Goal: Check status: Check status

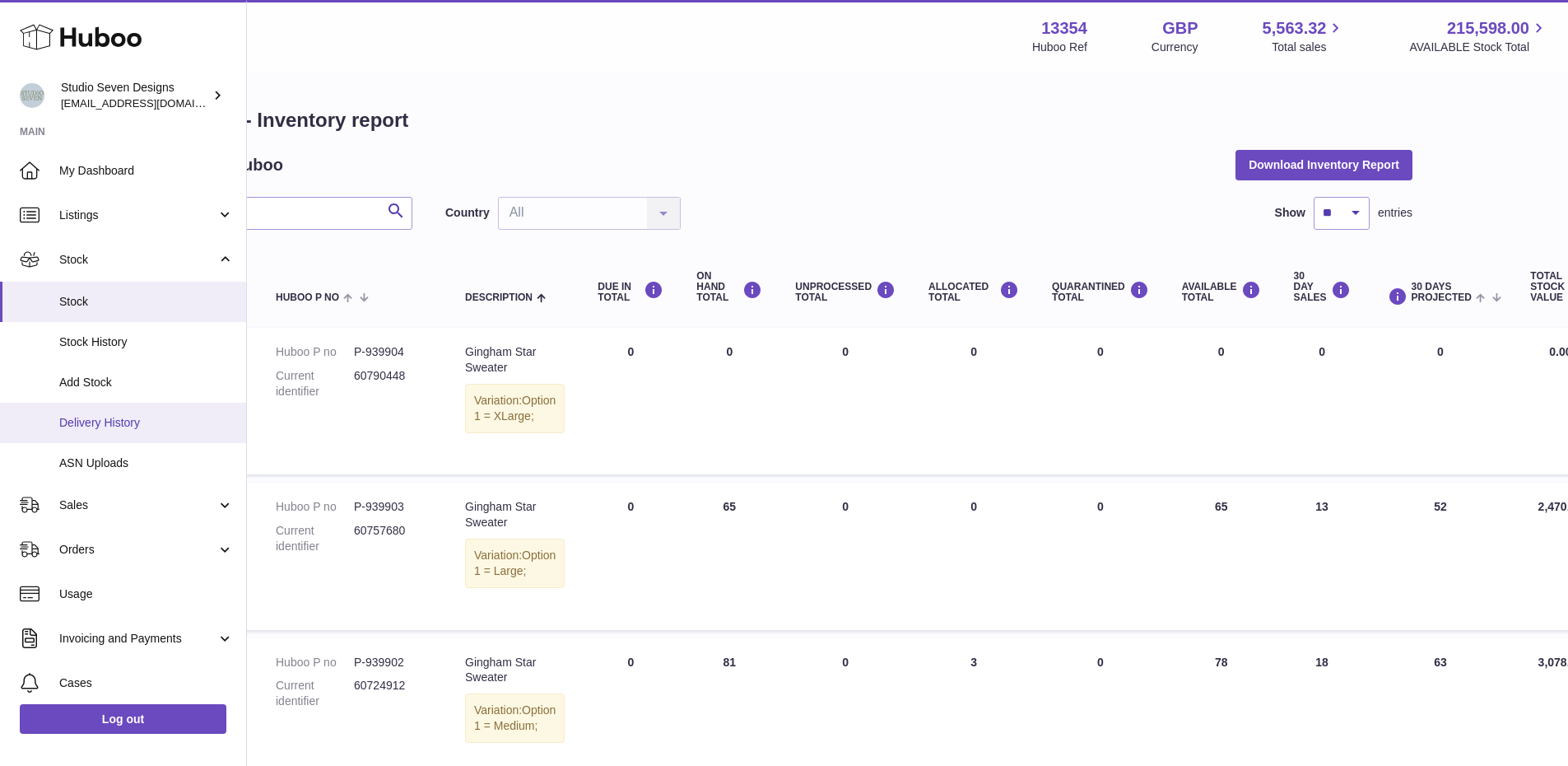
click at [132, 422] on span "Delivery History" at bounding box center [146, 422] width 174 height 15
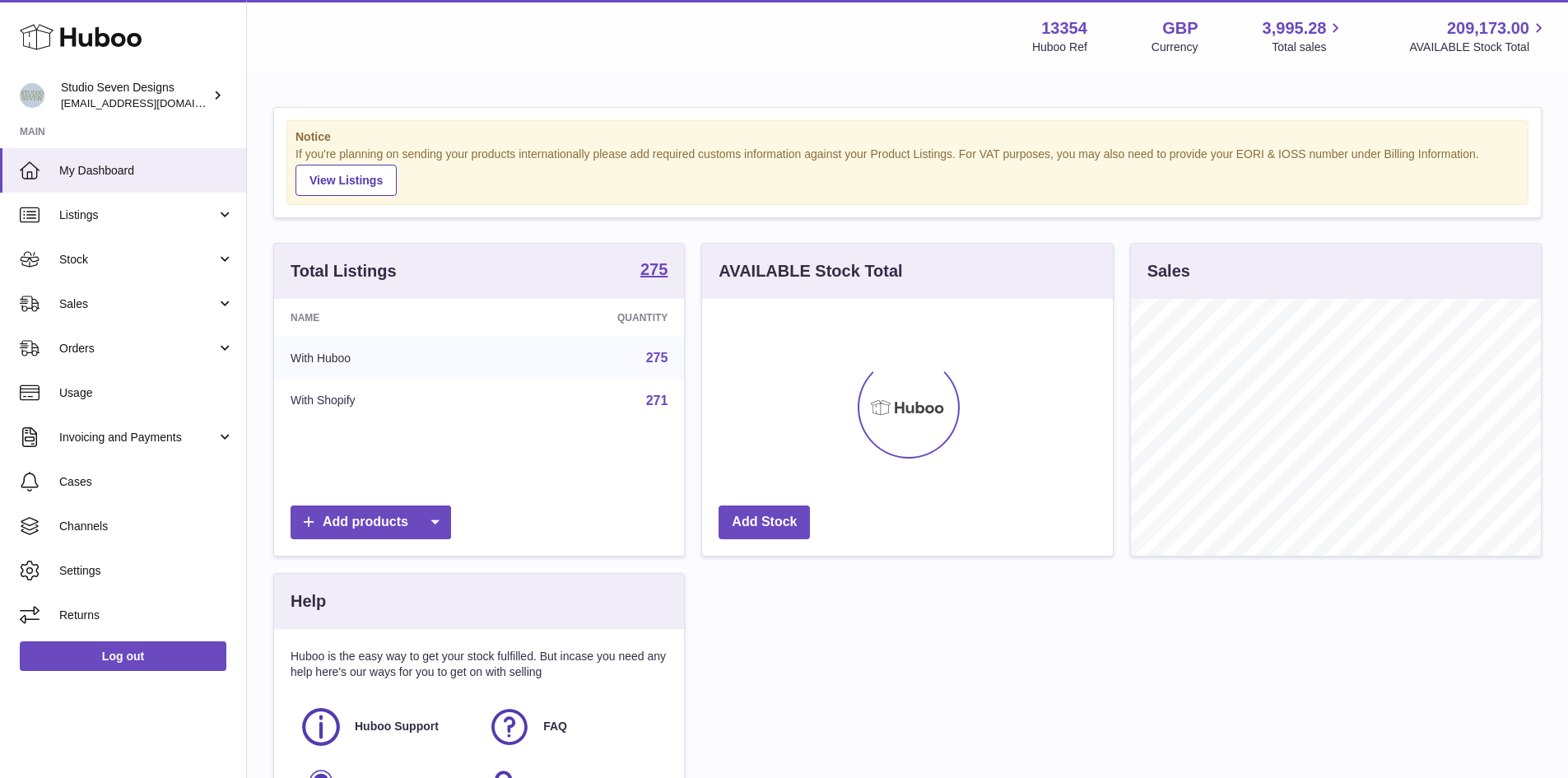
scroll to position [256, 411]
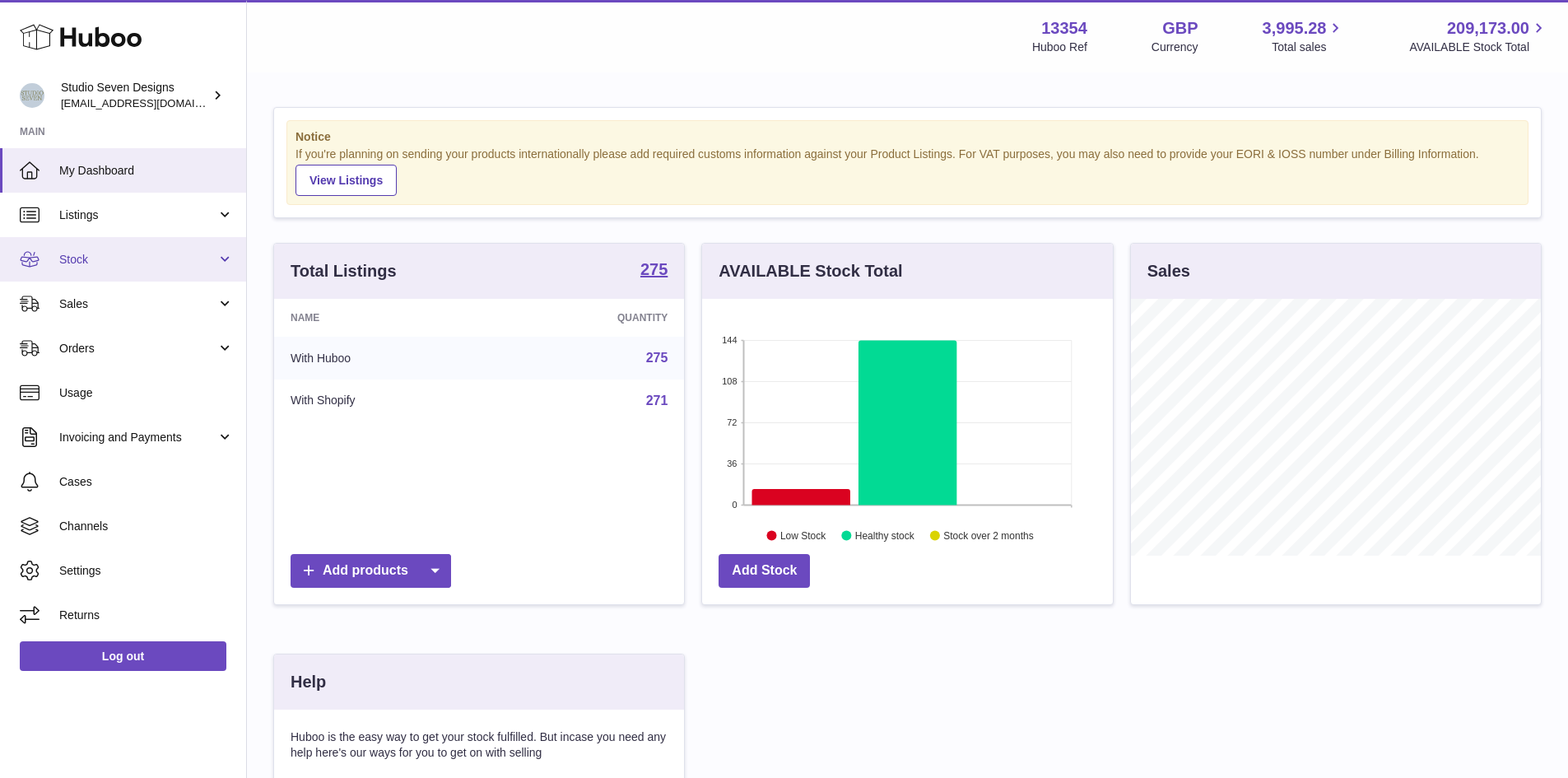
click at [218, 259] on link "Stock" at bounding box center [123, 259] width 246 height 44
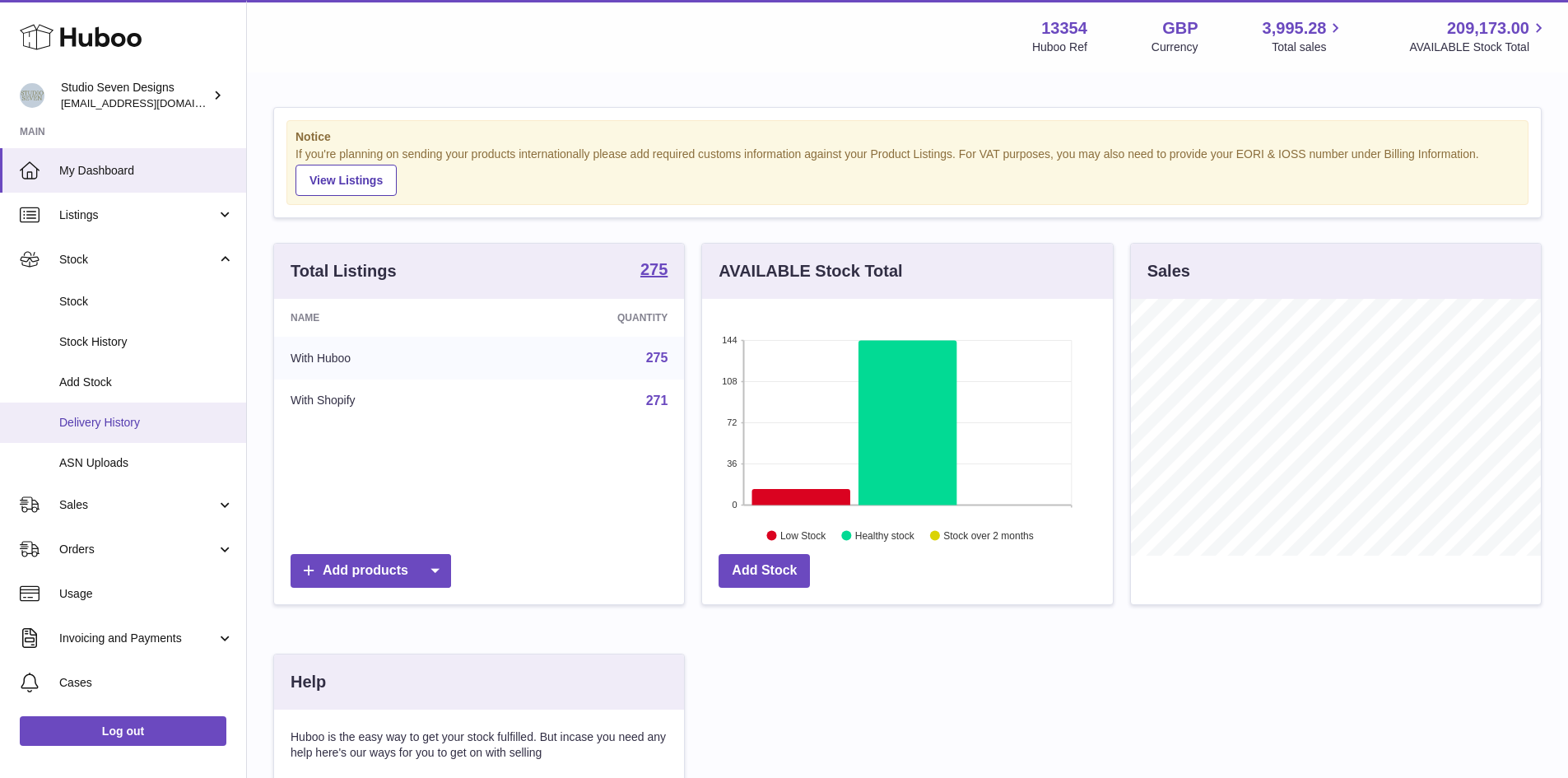
click at [189, 435] on link "Delivery History" at bounding box center [123, 422] width 246 height 40
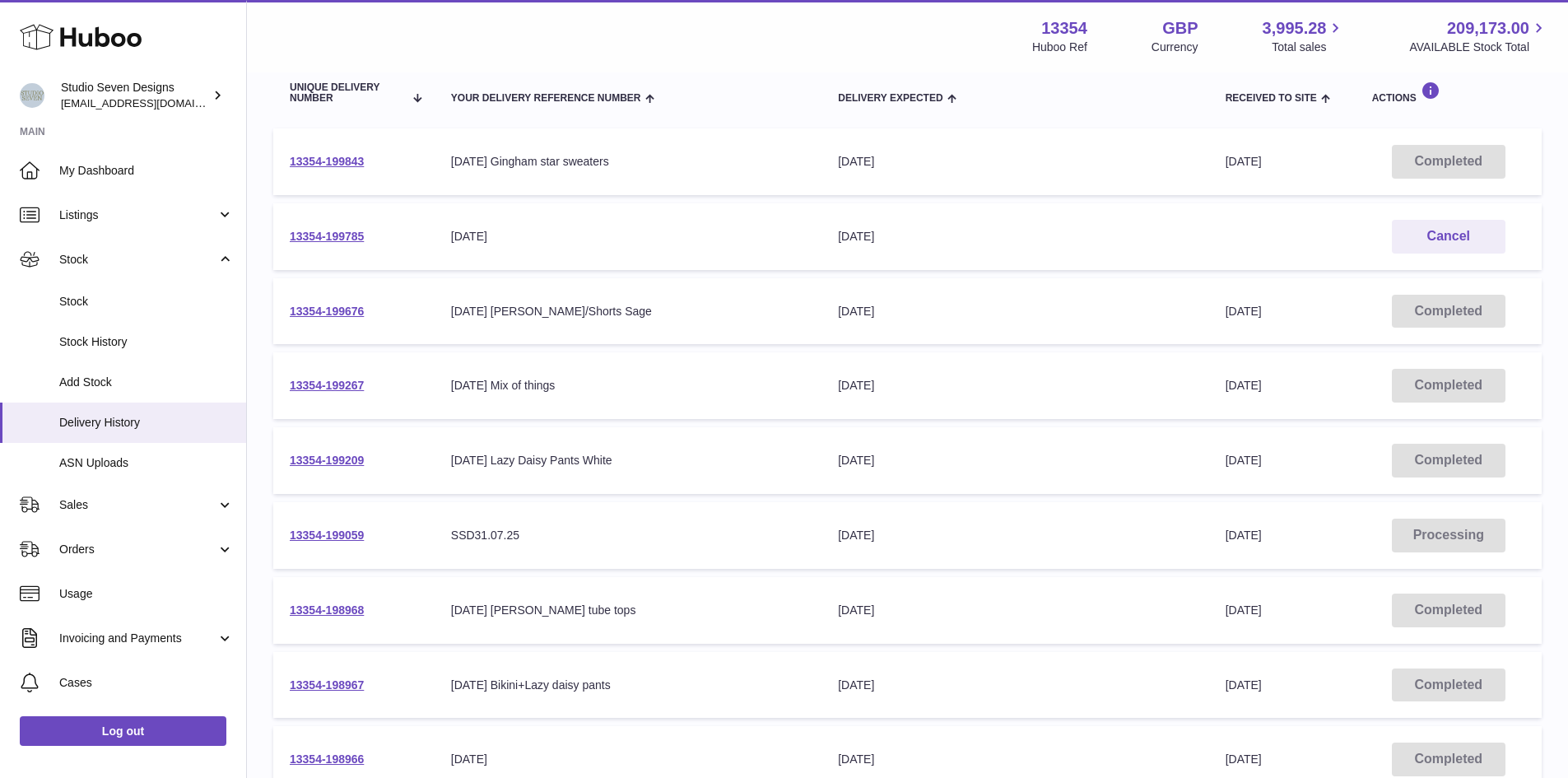
scroll to position [198, 0]
click at [300, 531] on link "13354-199059" at bounding box center [327, 533] width 74 height 13
drag, startPoint x: 367, startPoint y: 533, endPoint x: 288, endPoint y: 534, distance: 79.0
click at [288, 534] on td "13354-199059" at bounding box center [354, 534] width 162 height 67
copy link "13354-199059"
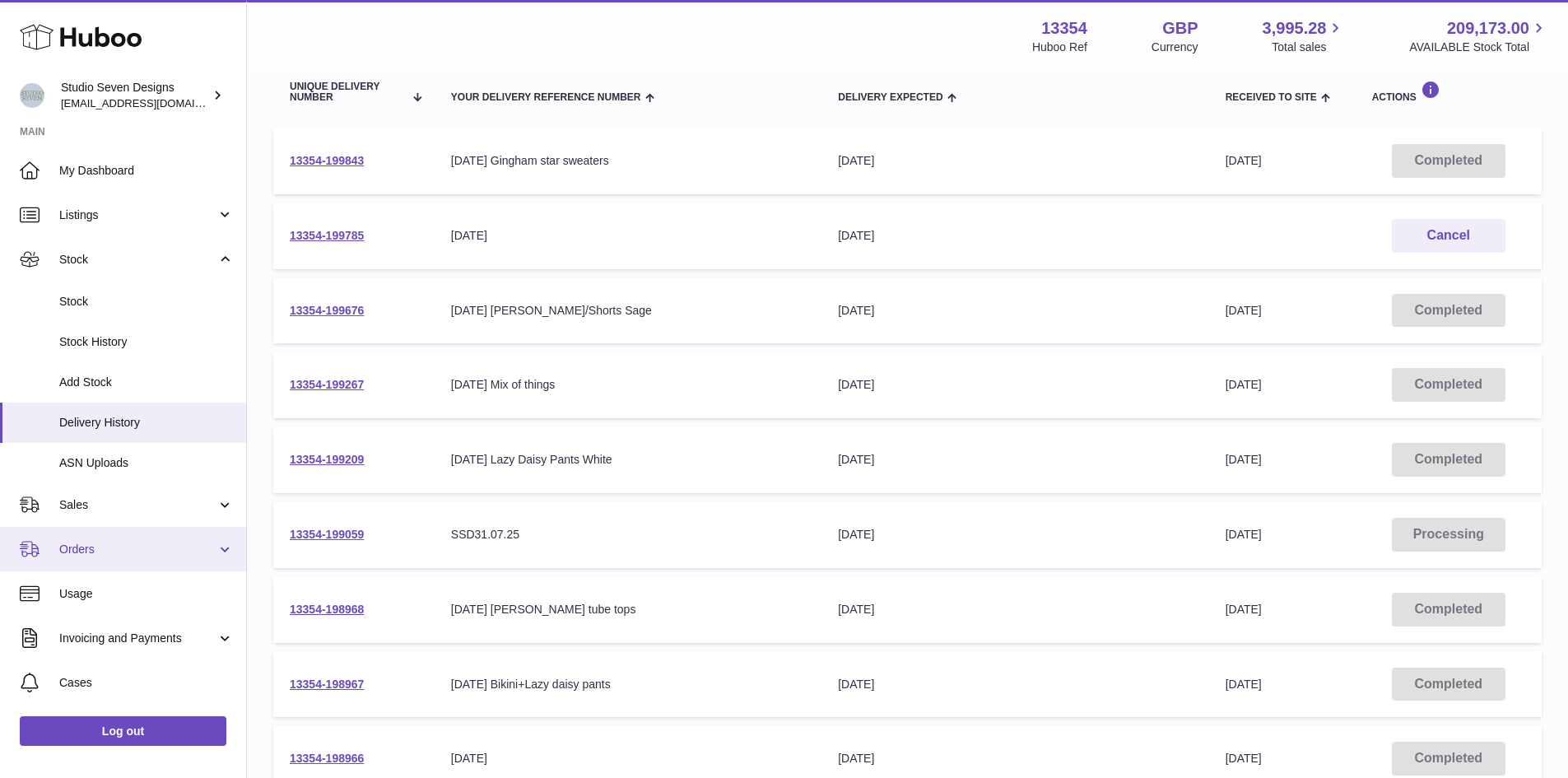
scroll to position [126, 0]
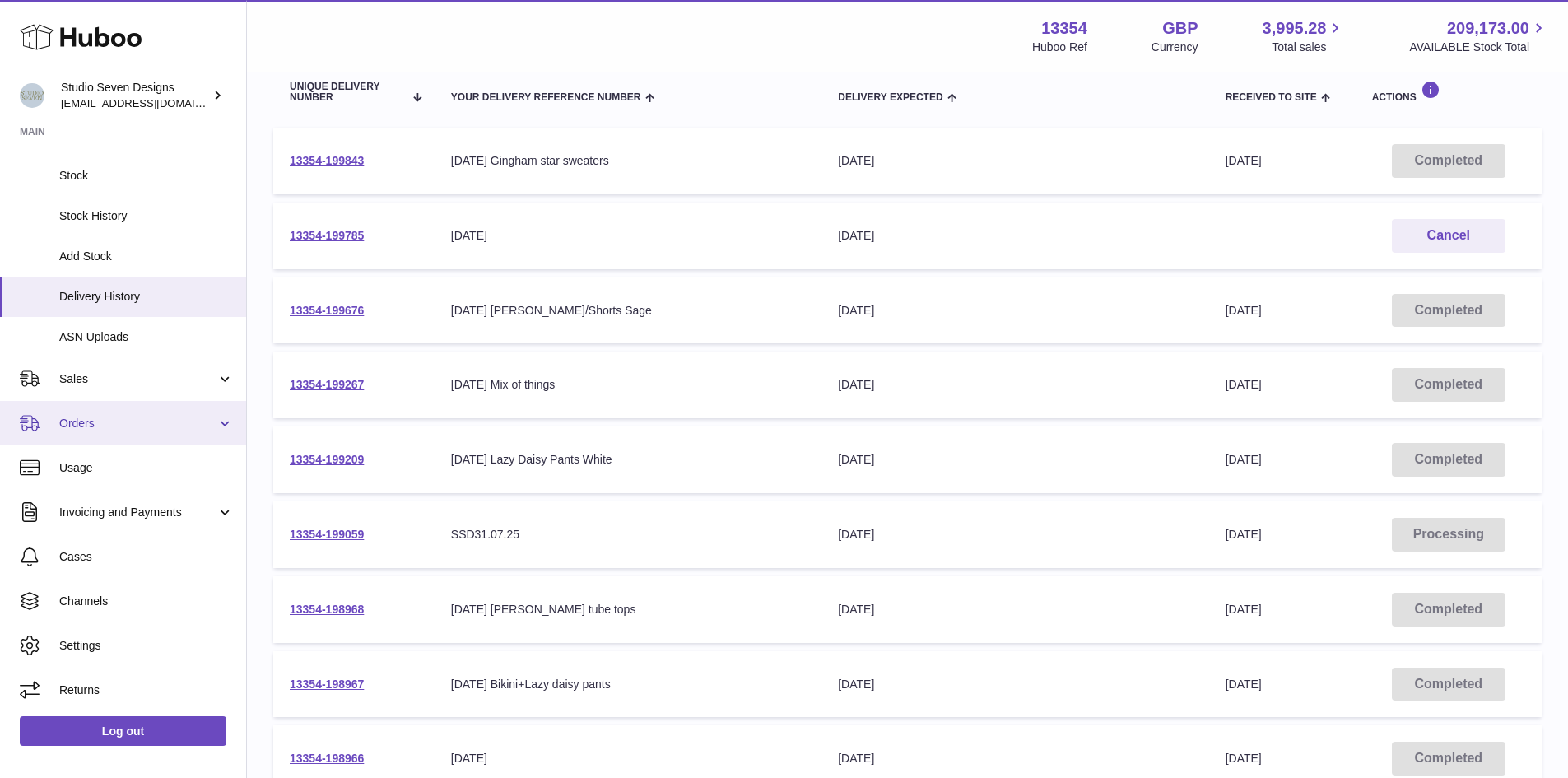
click at [189, 550] on span "Cases" at bounding box center [146, 557] width 174 height 15
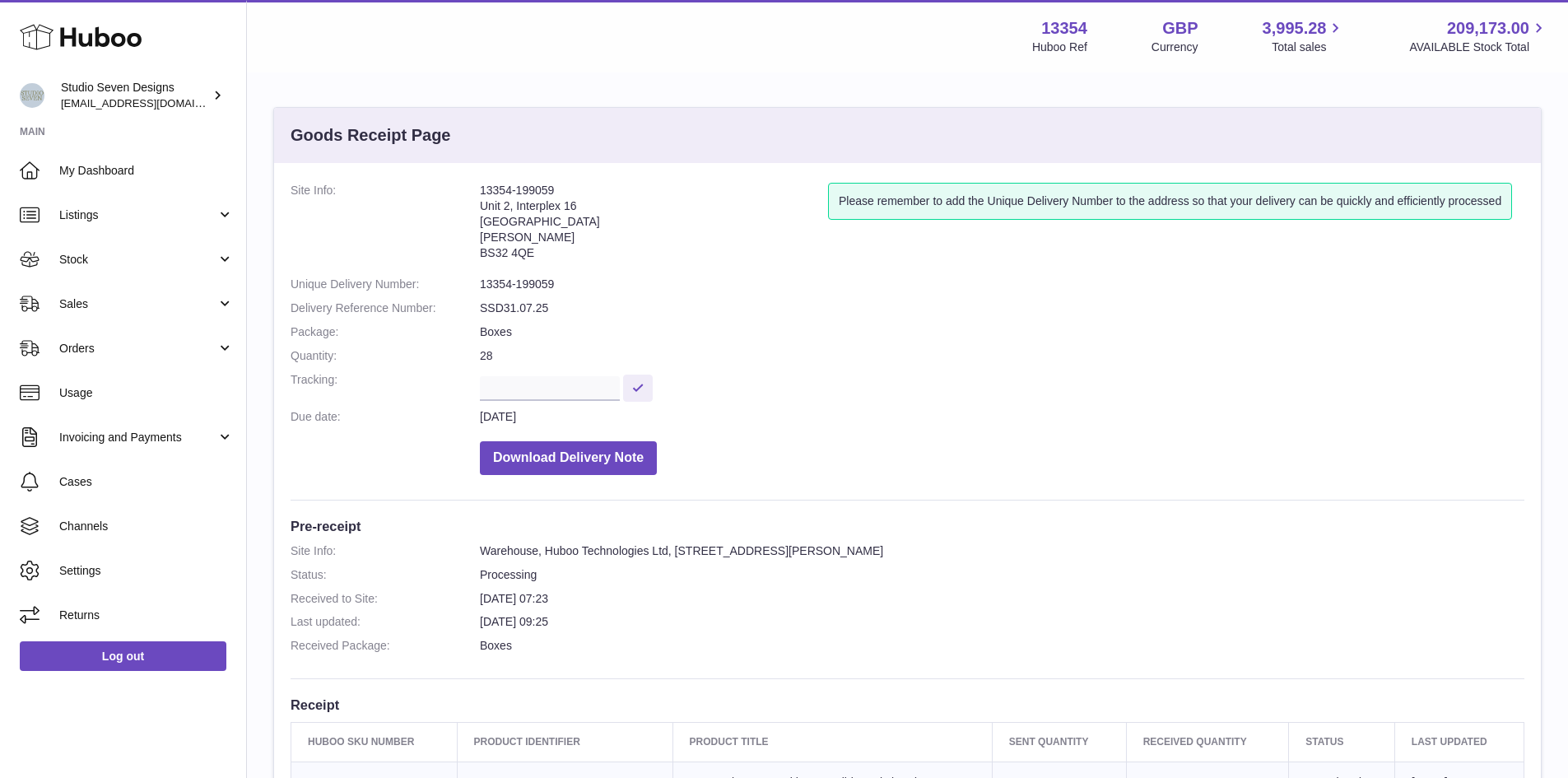
scroll to position [32, 0]
